Goal: Task Accomplishment & Management: Use online tool/utility

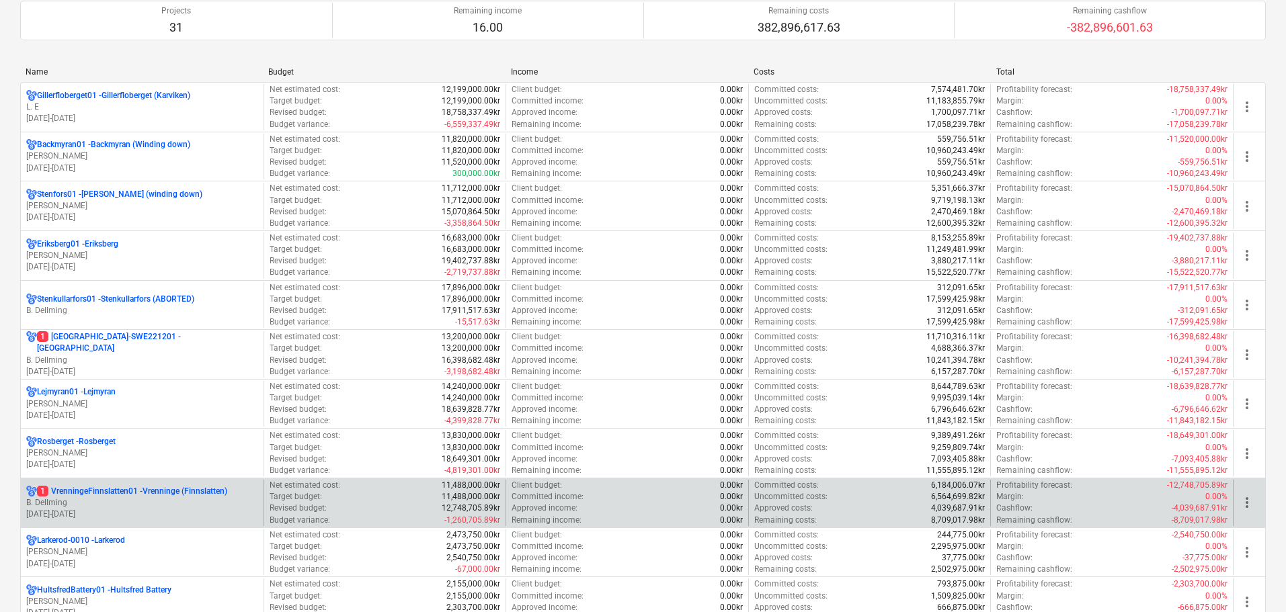
scroll to position [269, 0]
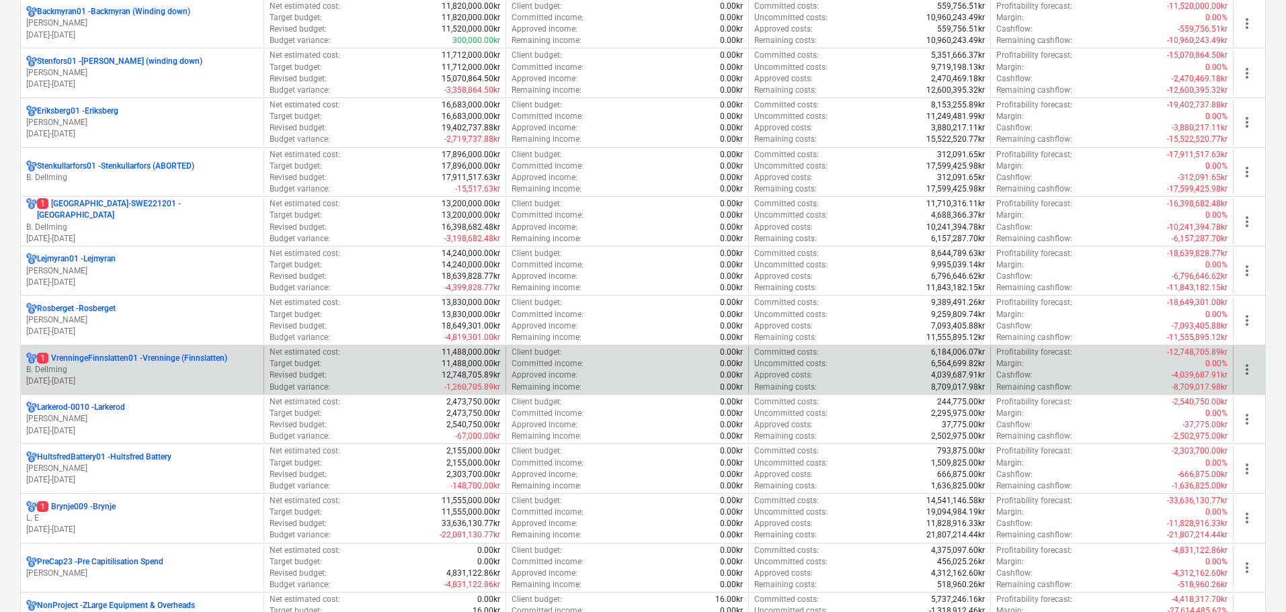
click at [141, 373] on p "B. Dellming" at bounding box center [142, 369] width 232 height 11
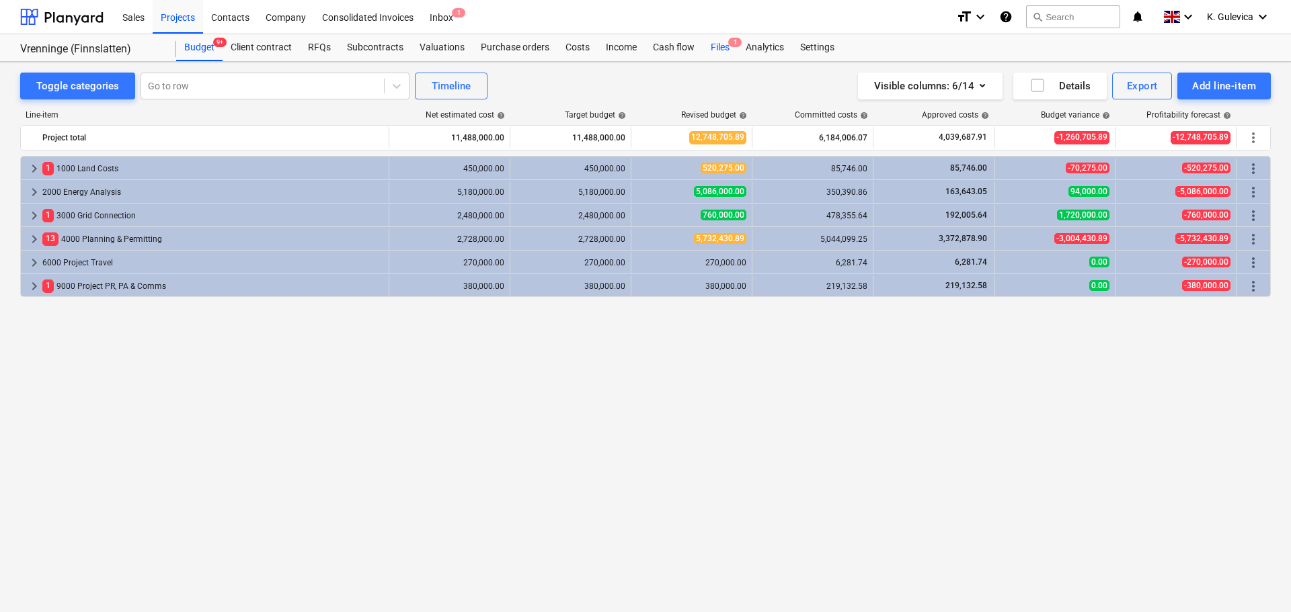
click at [717, 54] on div "Files 1" at bounding box center [720, 47] width 35 height 27
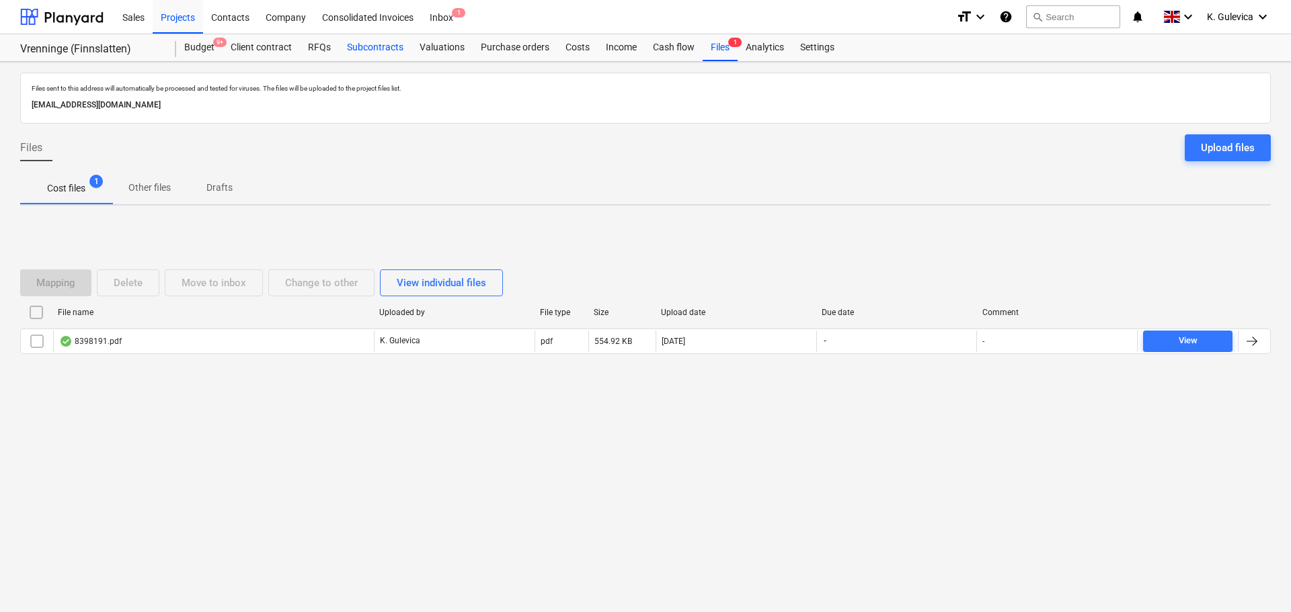
click at [384, 48] on div "Subcontracts" at bounding box center [375, 47] width 73 height 27
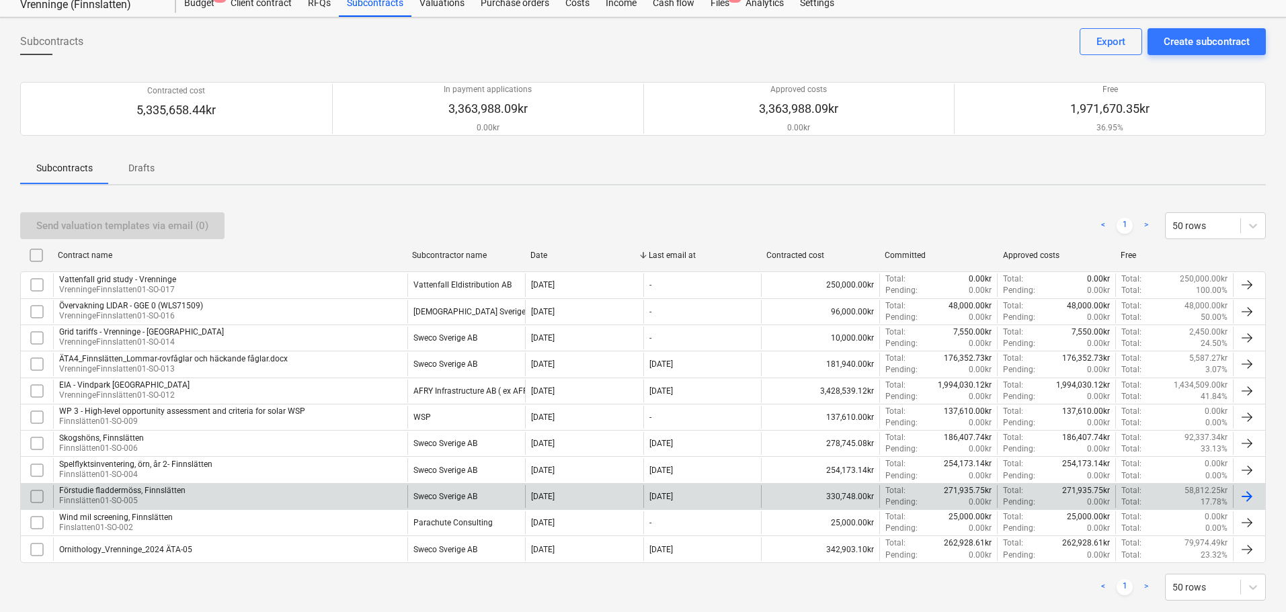
scroll to position [71, 0]
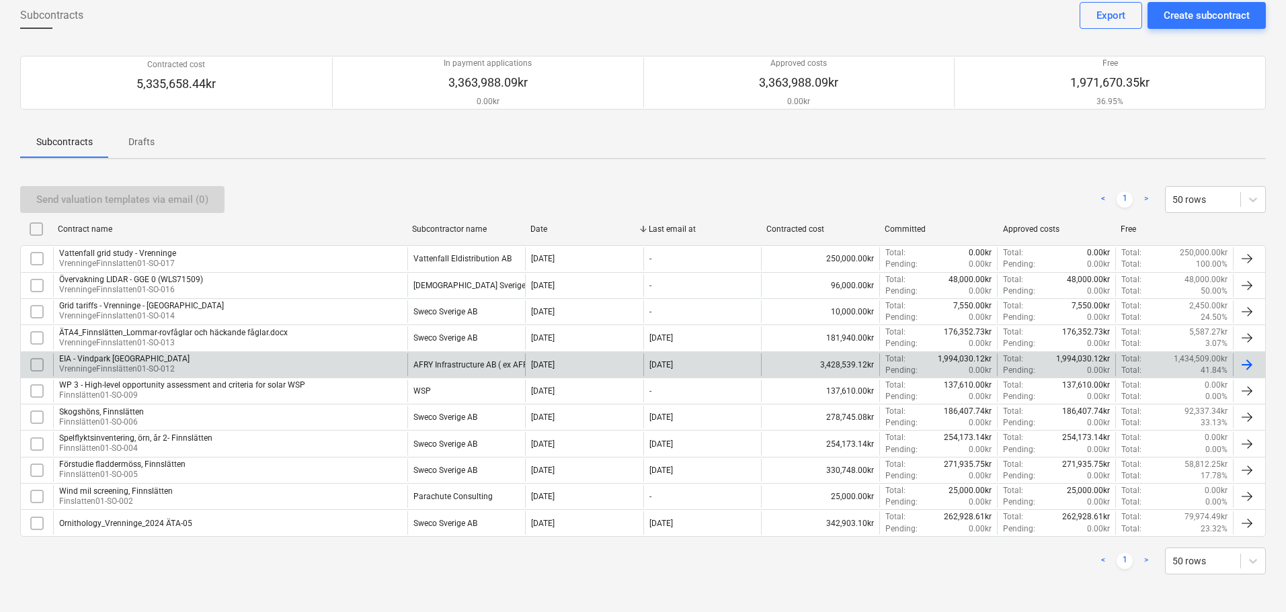
click at [243, 363] on div "EIA - Vindpark Vrenninge VrenningeFinnslätten01-SO-012" at bounding box center [230, 365] width 354 height 23
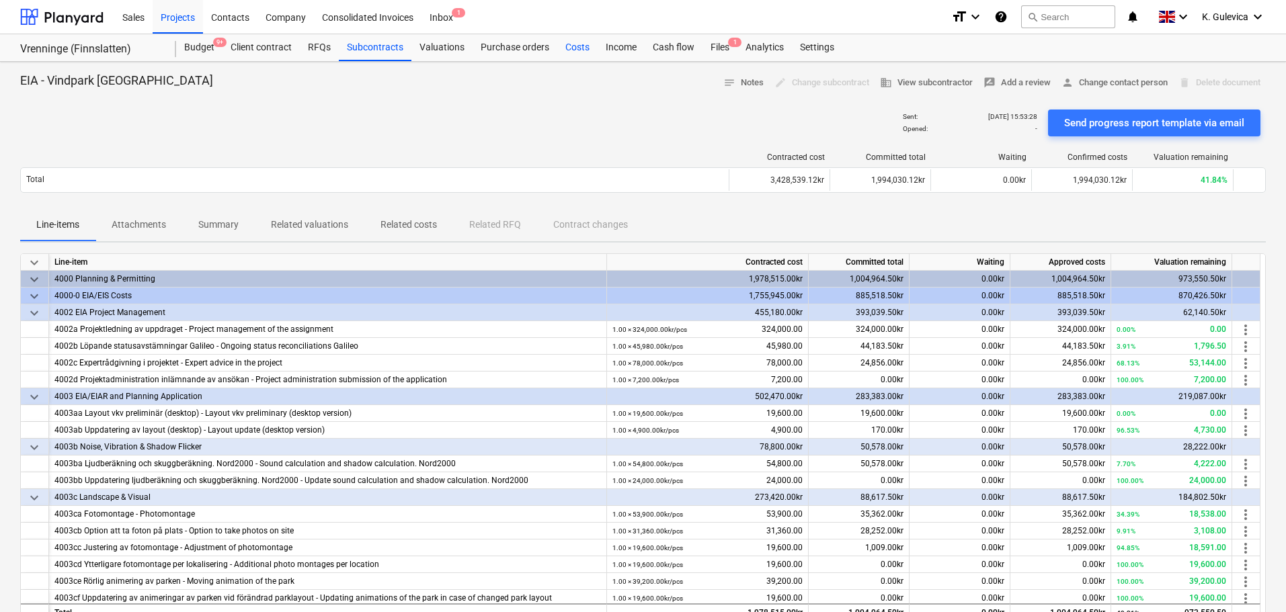
click at [575, 48] on div "Costs" at bounding box center [577, 47] width 40 height 27
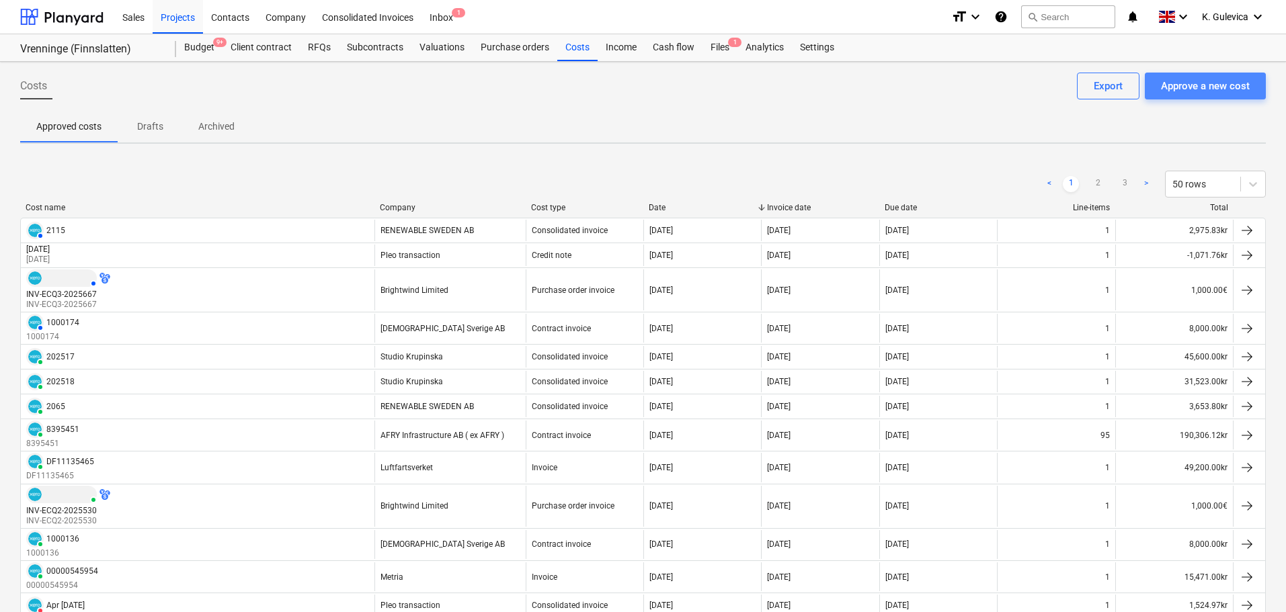
click at [1209, 85] on div "Approve a new cost" at bounding box center [1205, 85] width 89 height 17
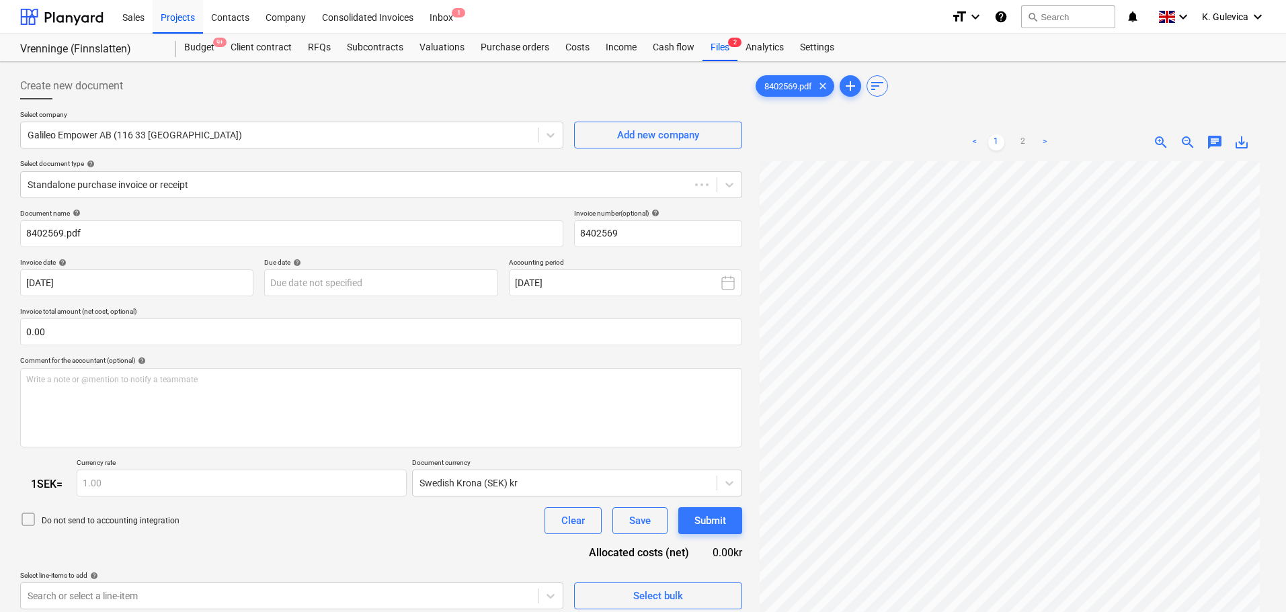
type input "8402569"
type input "[DATE]"
click at [239, 145] on div "Galileo Empower AB (116 33 [GEOGRAPHIC_DATA])" at bounding box center [291, 135] width 543 height 27
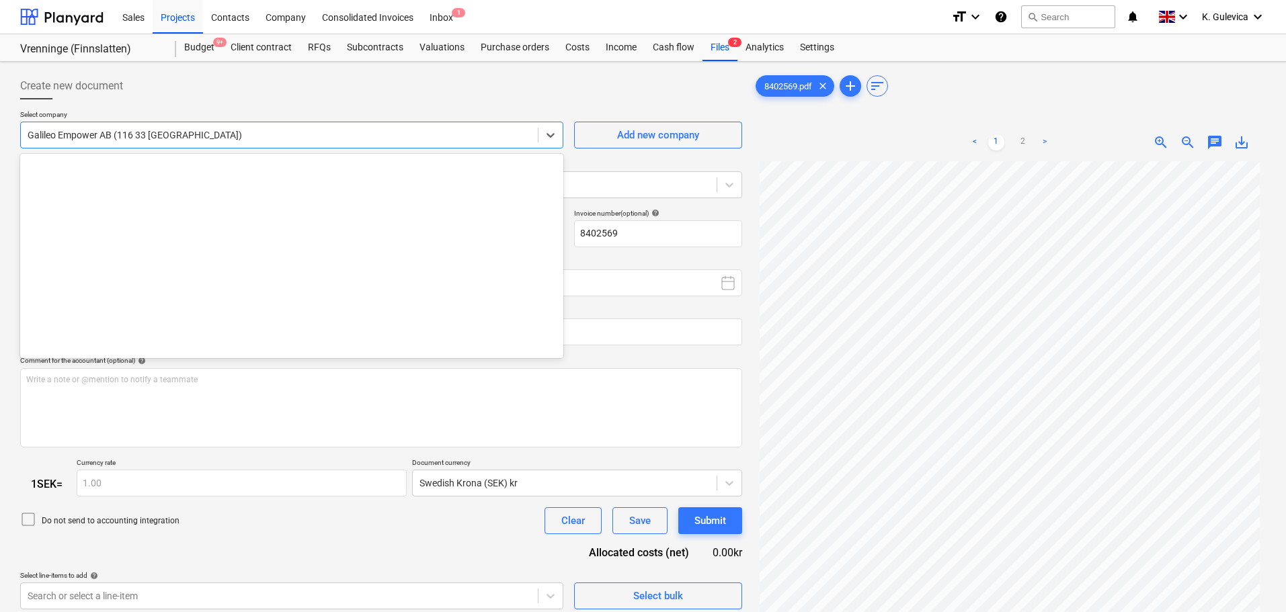
scroll to position [4118, 0]
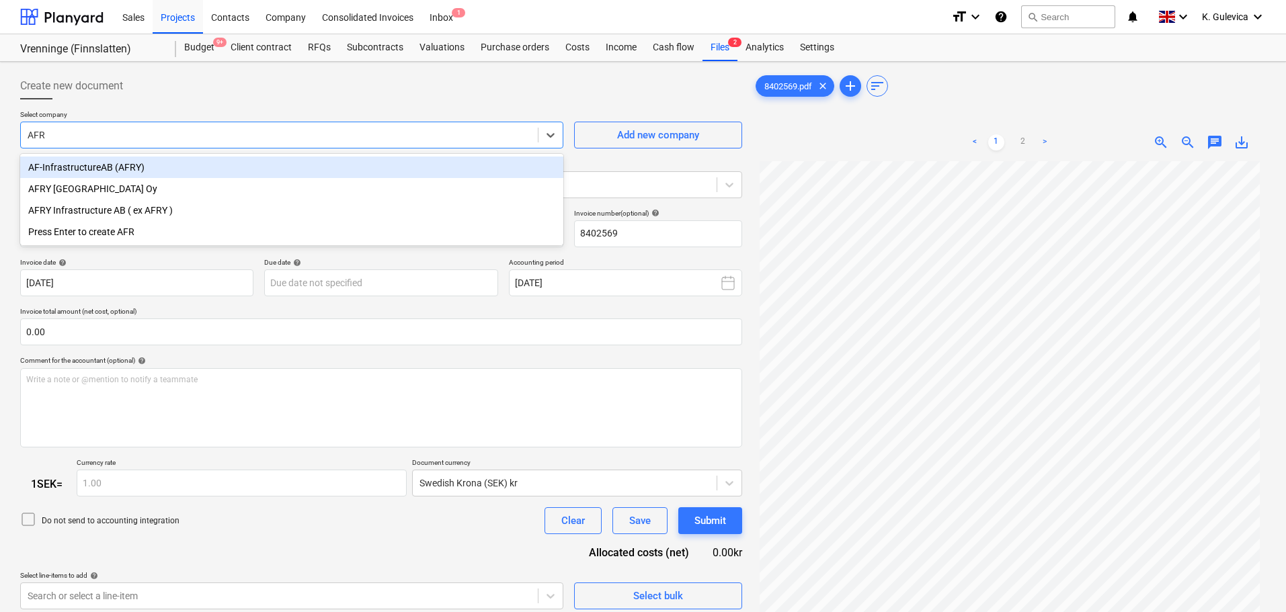
type input "AFRY"
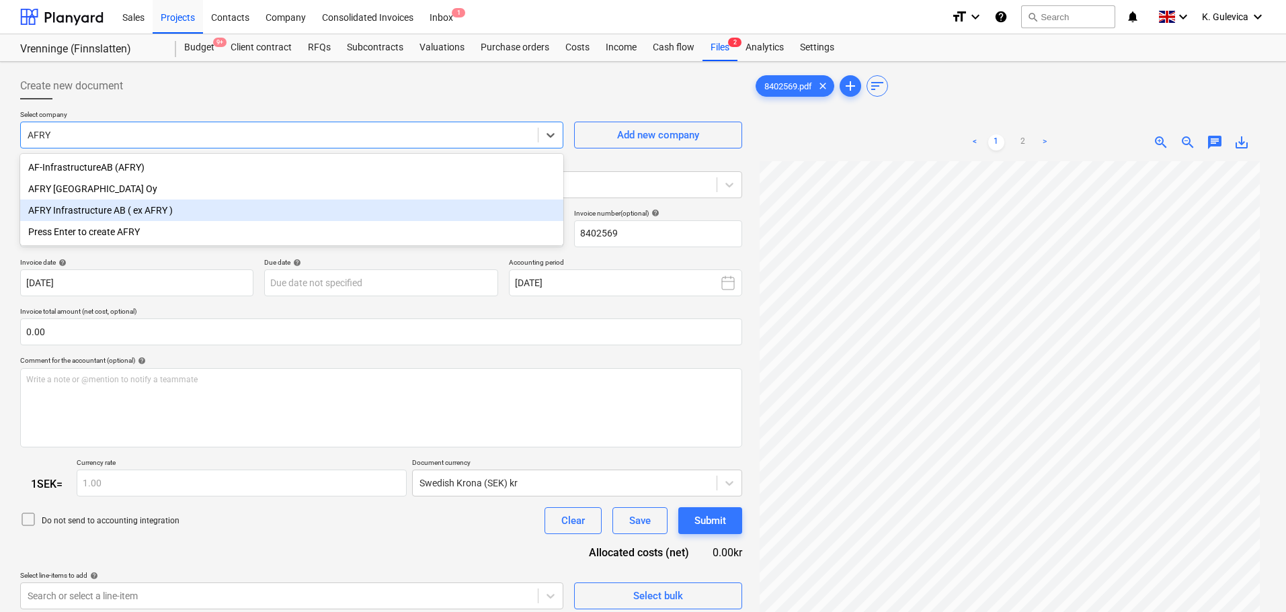
drag, startPoint x: 145, startPoint y: 210, endPoint x: 171, endPoint y: 214, distance: 26.6
click at [149, 210] on div "AFRY Infrastructure AB ( ex AFRY )" at bounding box center [291, 211] width 543 height 22
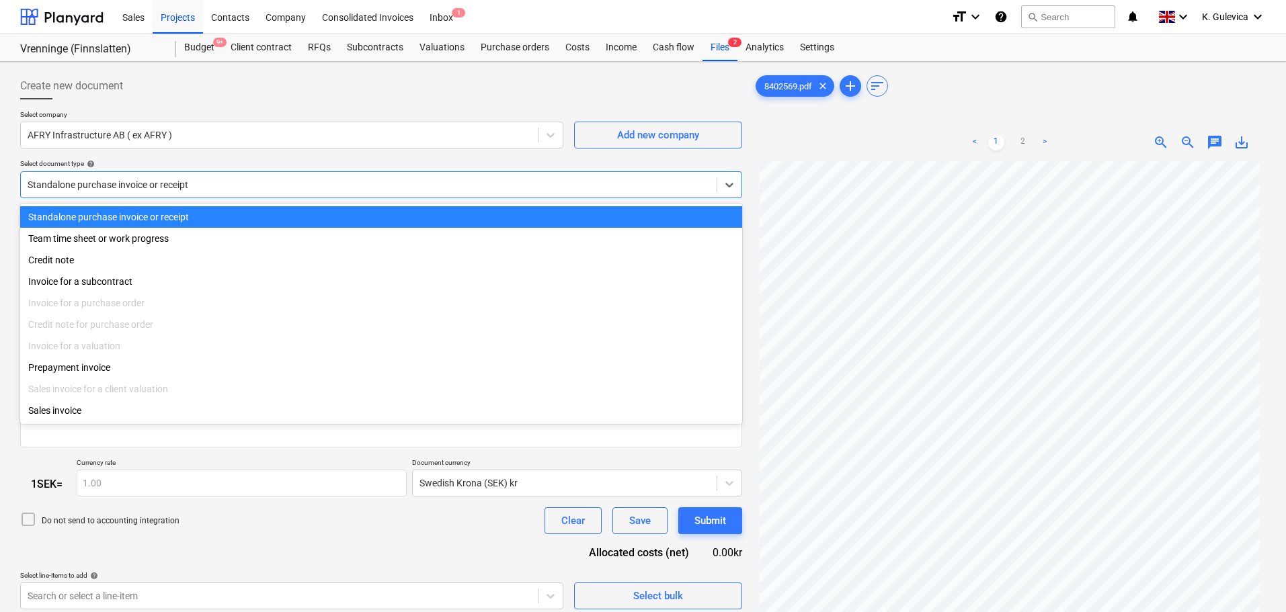
click at [218, 171] on div "Standalone purchase invoice or receipt" at bounding box center [381, 184] width 722 height 27
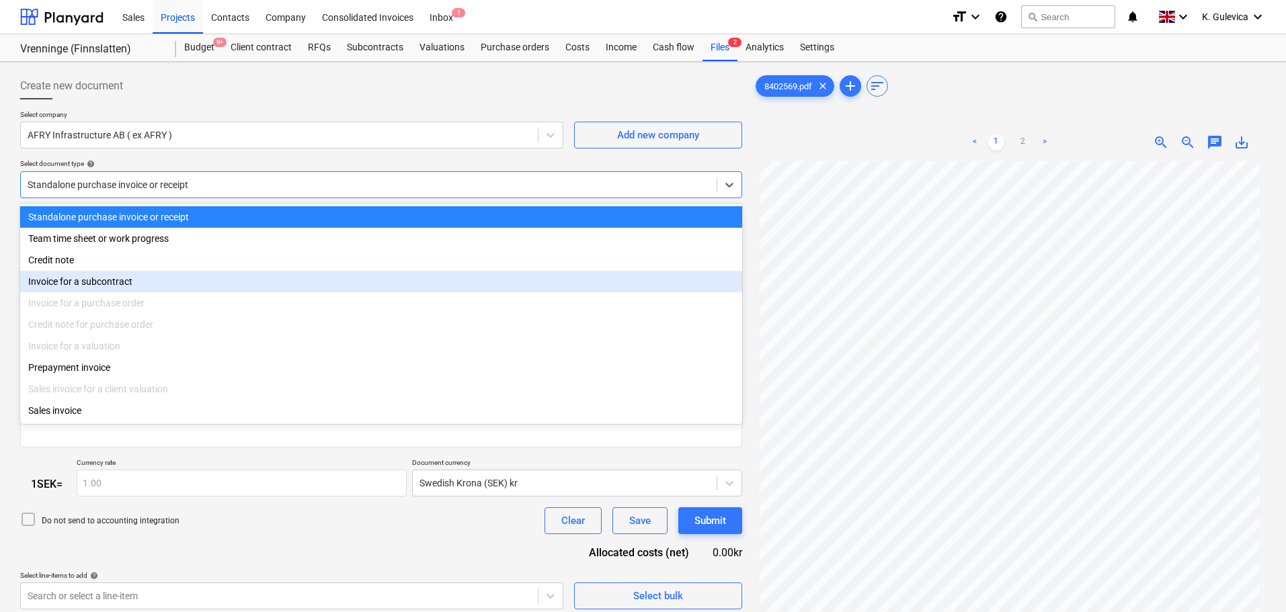
click at [124, 285] on div "Invoice for a subcontract" at bounding box center [381, 282] width 722 height 22
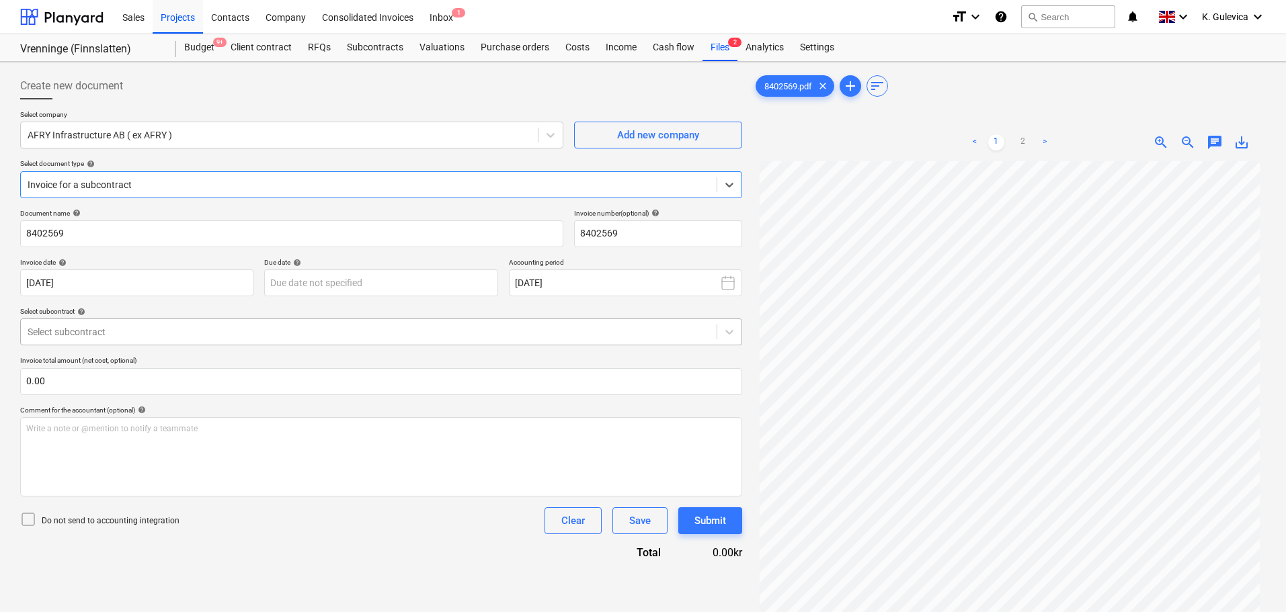
click at [175, 332] on div at bounding box center [369, 331] width 682 height 13
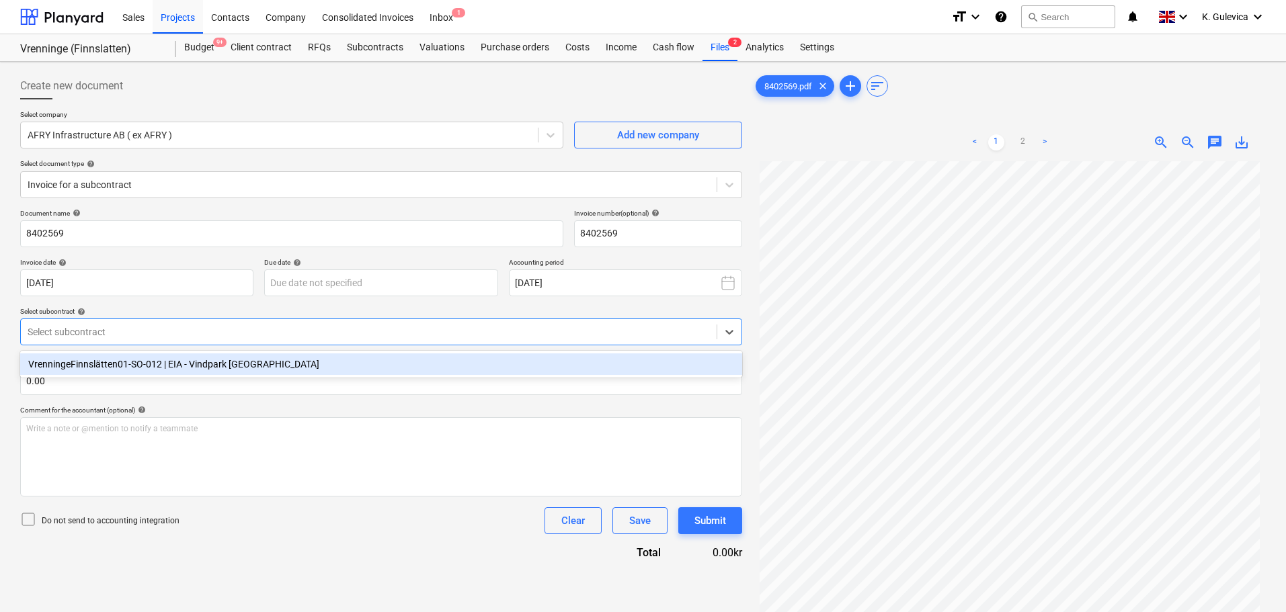
click at [151, 360] on div "VrenningeFinnslätten01-SO-012 | EIA - Vindpark [GEOGRAPHIC_DATA]" at bounding box center [381, 365] width 722 height 22
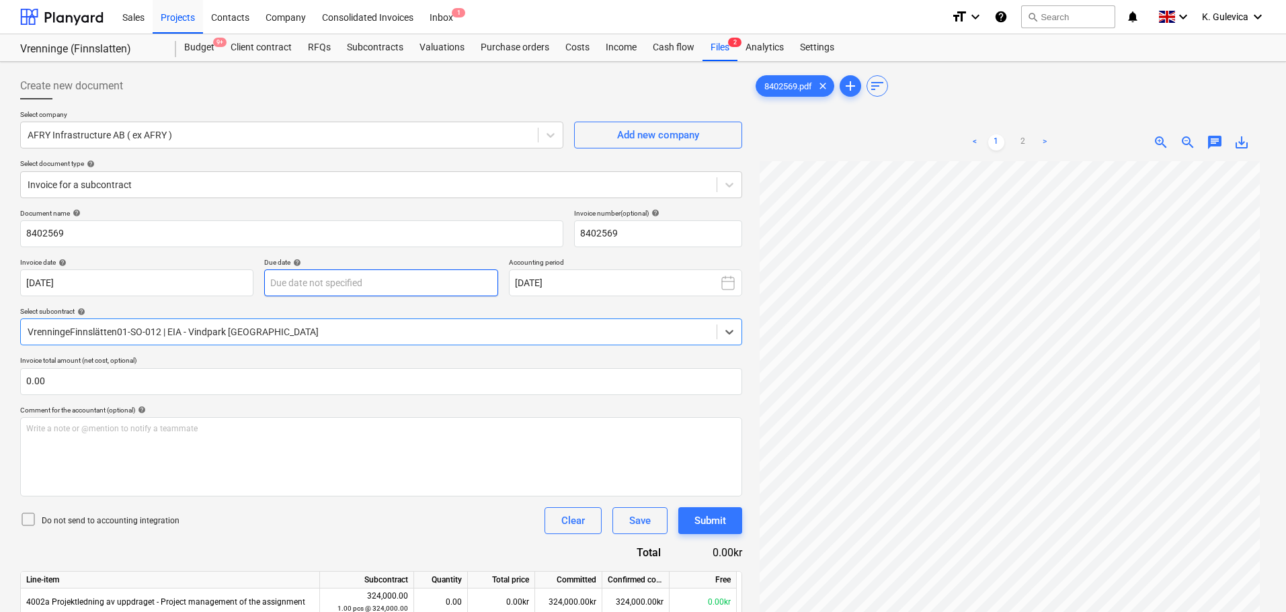
click at [378, 278] on body "Sales Projects Contacts Company Consolidated Invoices Inbox 1 format_size keybo…" at bounding box center [643, 306] width 1286 height 612
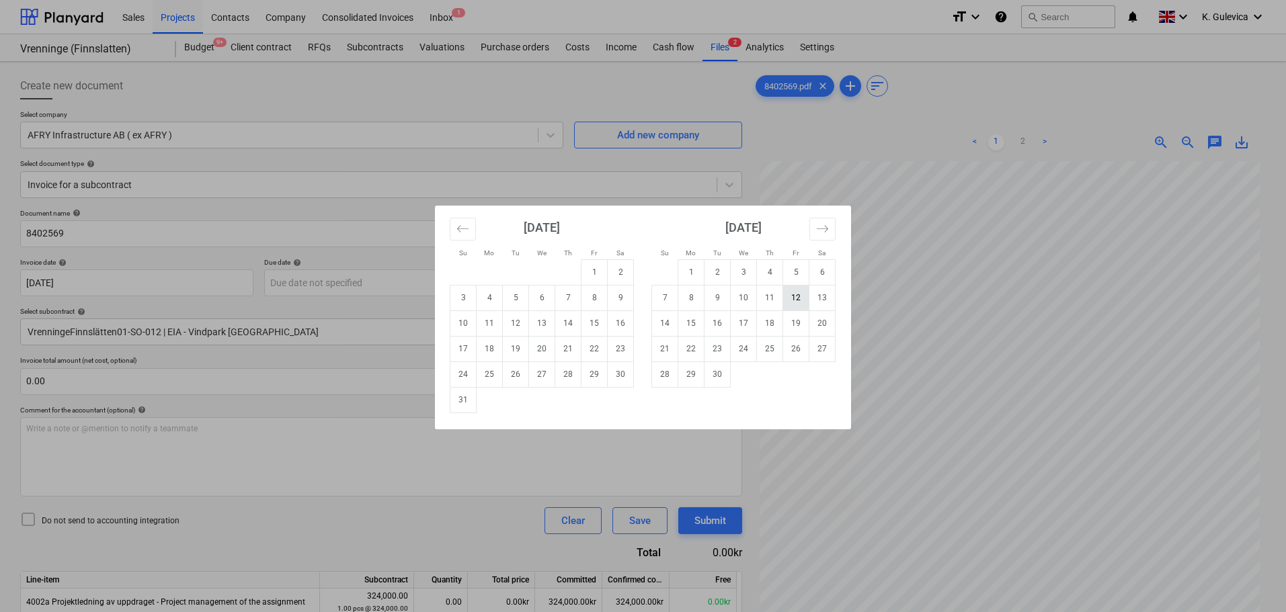
click at [797, 298] on td "12" at bounding box center [796, 298] width 26 height 26
type input "[DATE]"
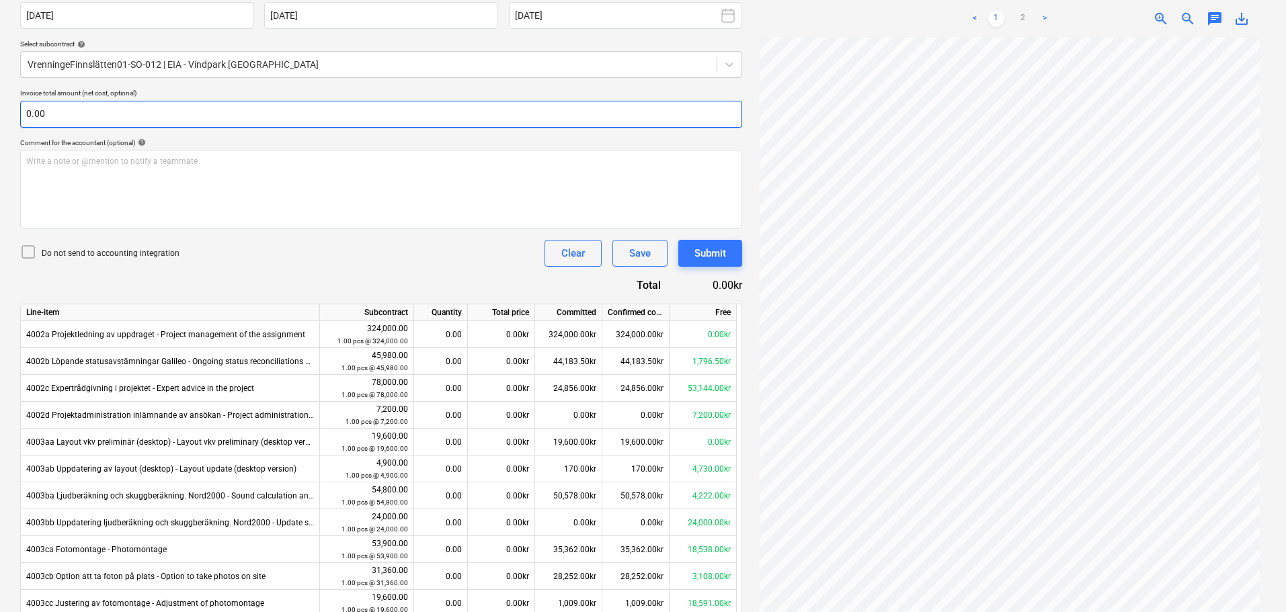
scroll to position [269, 0]
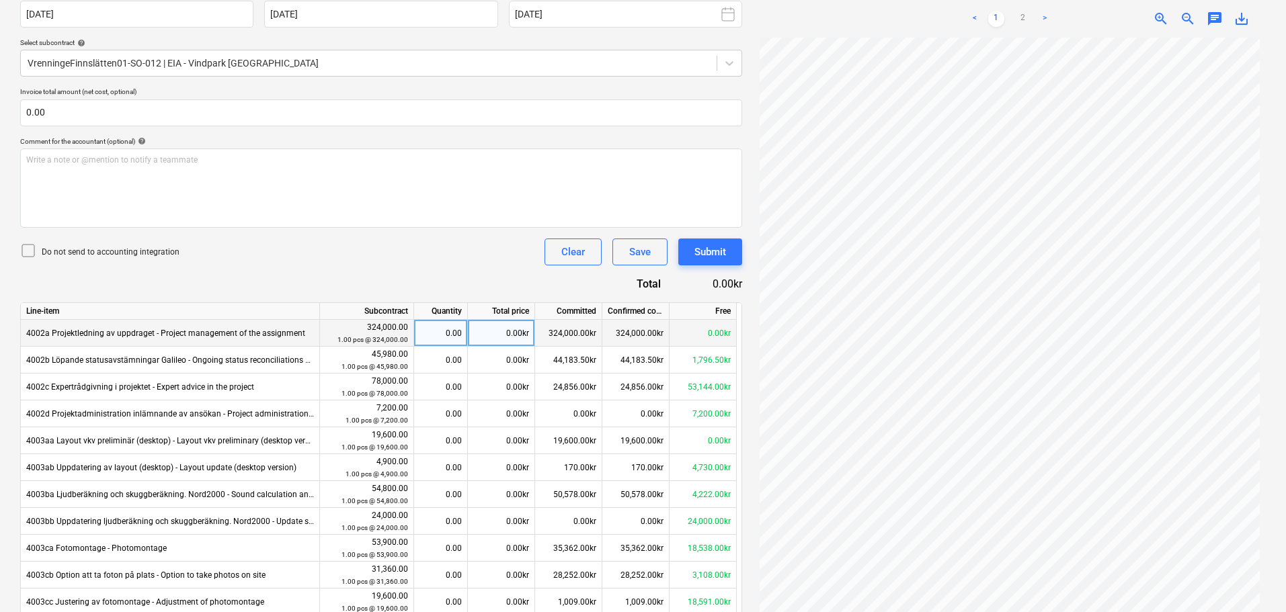
click at [497, 329] on div "0.00kr" at bounding box center [501, 333] width 67 height 27
type input "7416"
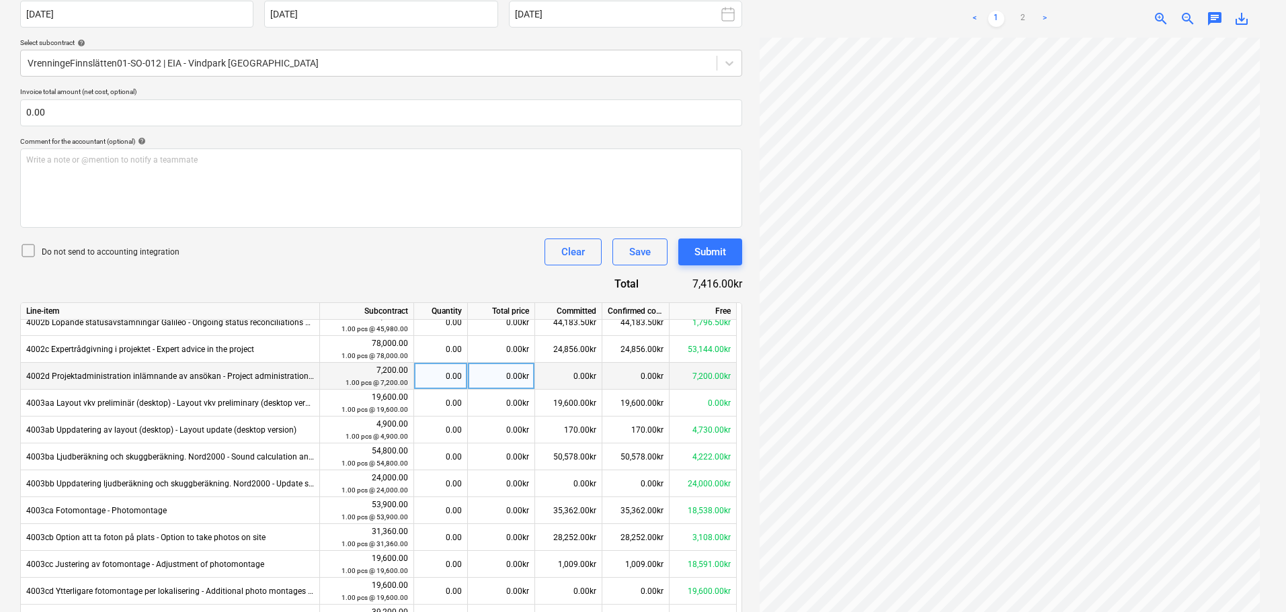
scroll to position [134, 0]
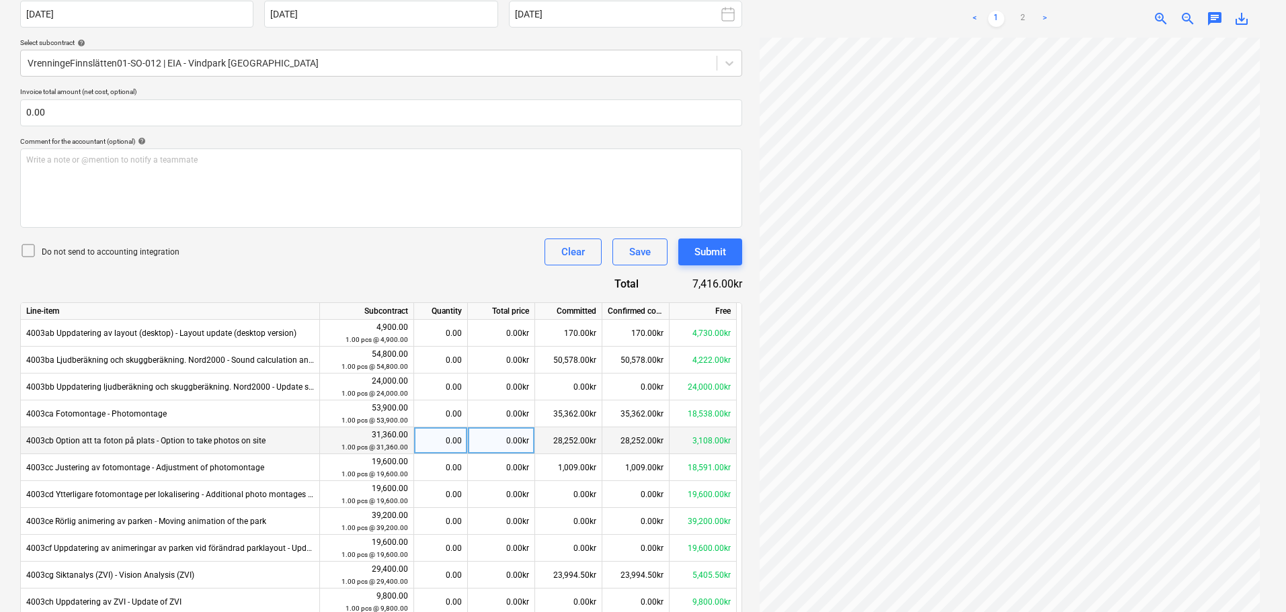
click at [506, 442] on div "0.00kr" at bounding box center [501, 441] width 67 height 27
type input "4457.43"
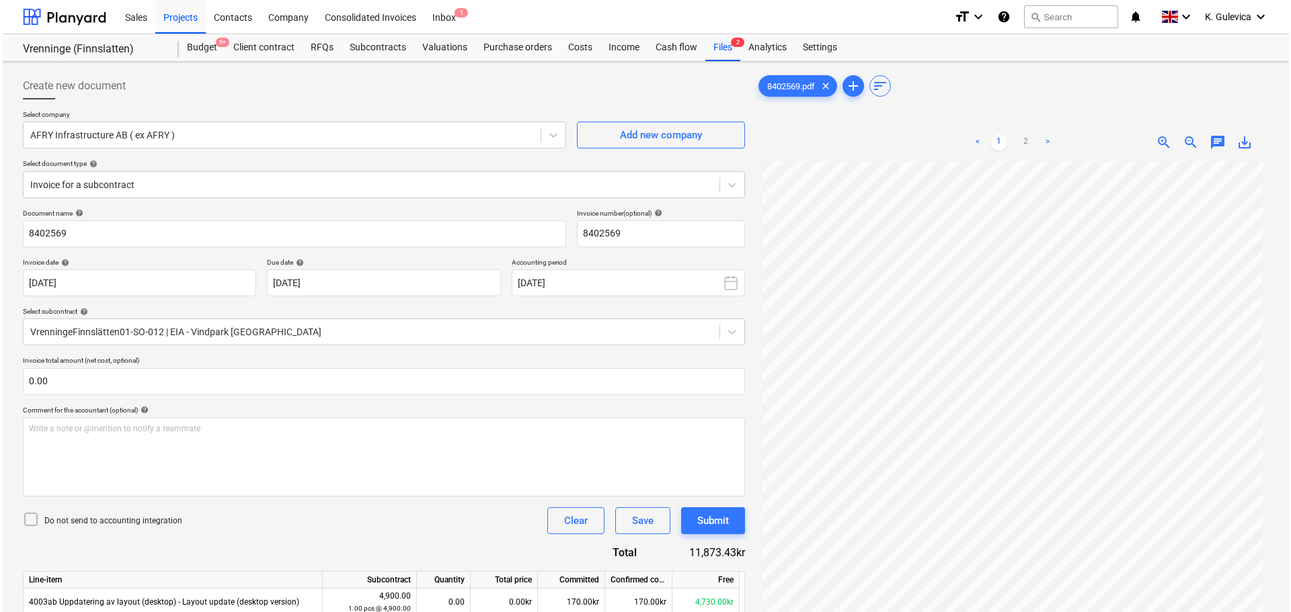
scroll to position [0, 0]
click at [1209, 139] on span "chat" at bounding box center [1215, 142] width 16 height 16
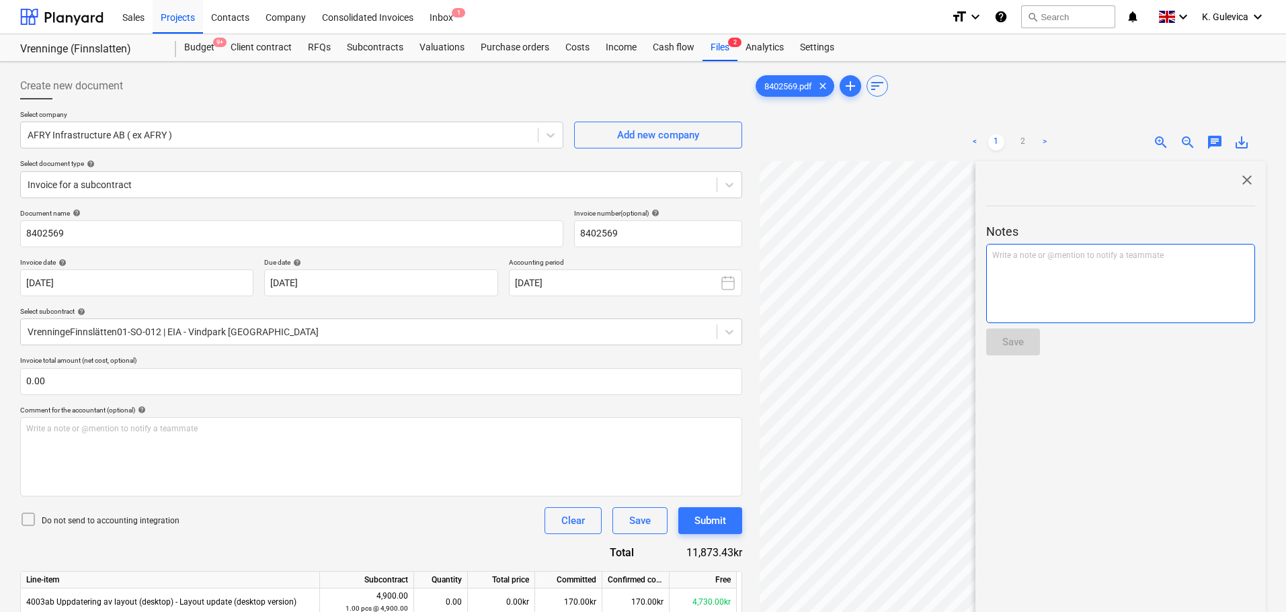
click at [1004, 259] on p "Write a note or @mention to notify a teammate [PERSON_NAME]" at bounding box center [1120, 255] width 257 height 11
click at [1068, 257] on p "﻿ @ [PERSON_NAME] ﻿ ﻿" at bounding box center [1120, 256] width 257 height 13
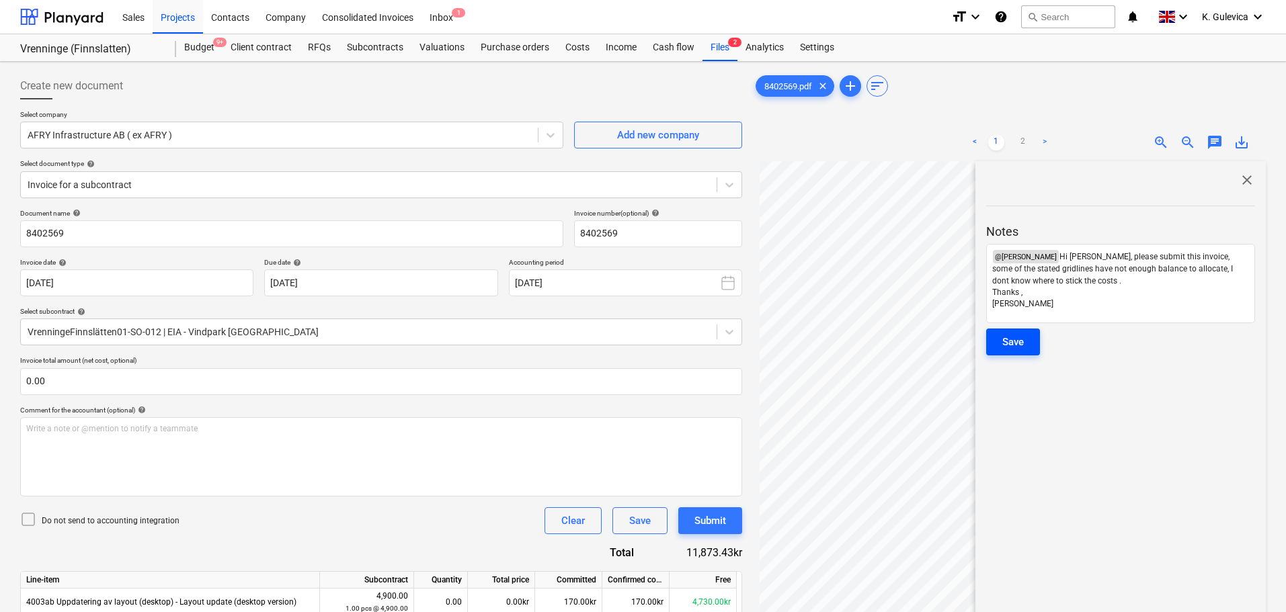
click at [1017, 342] on div "Save" at bounding box center [1013, 341] width 22 height 17
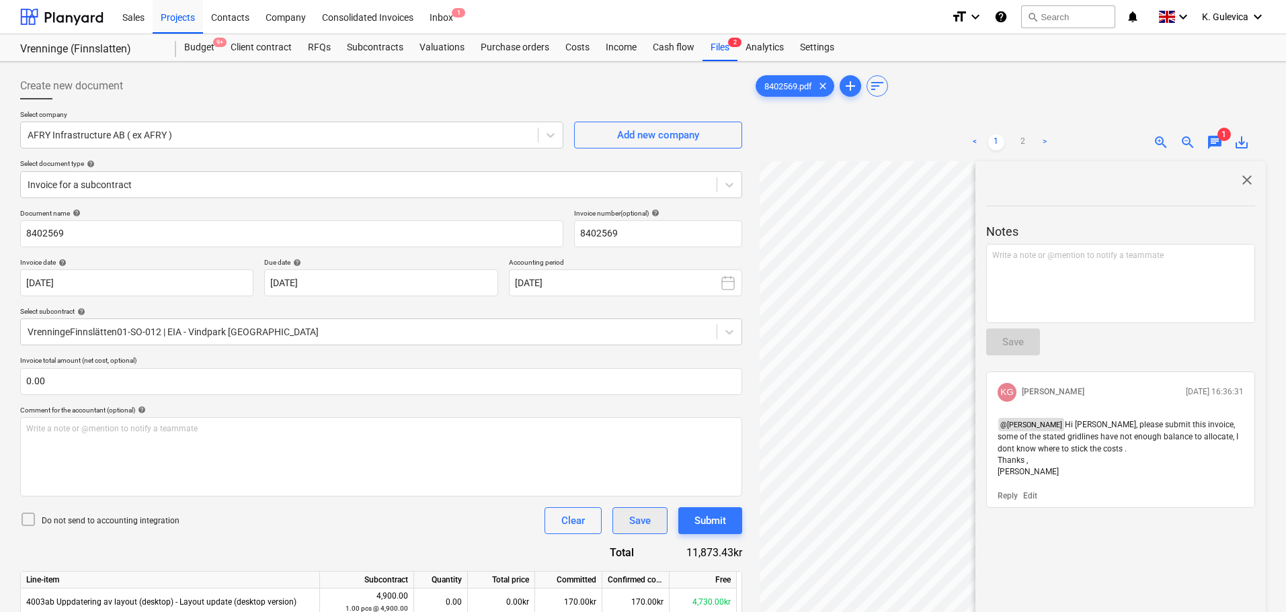
click at [635, 516] on div "Save" at bounding box center [640, 520] width 22 height 17
